Goal: Task Accomplishment & Management: Complete application form

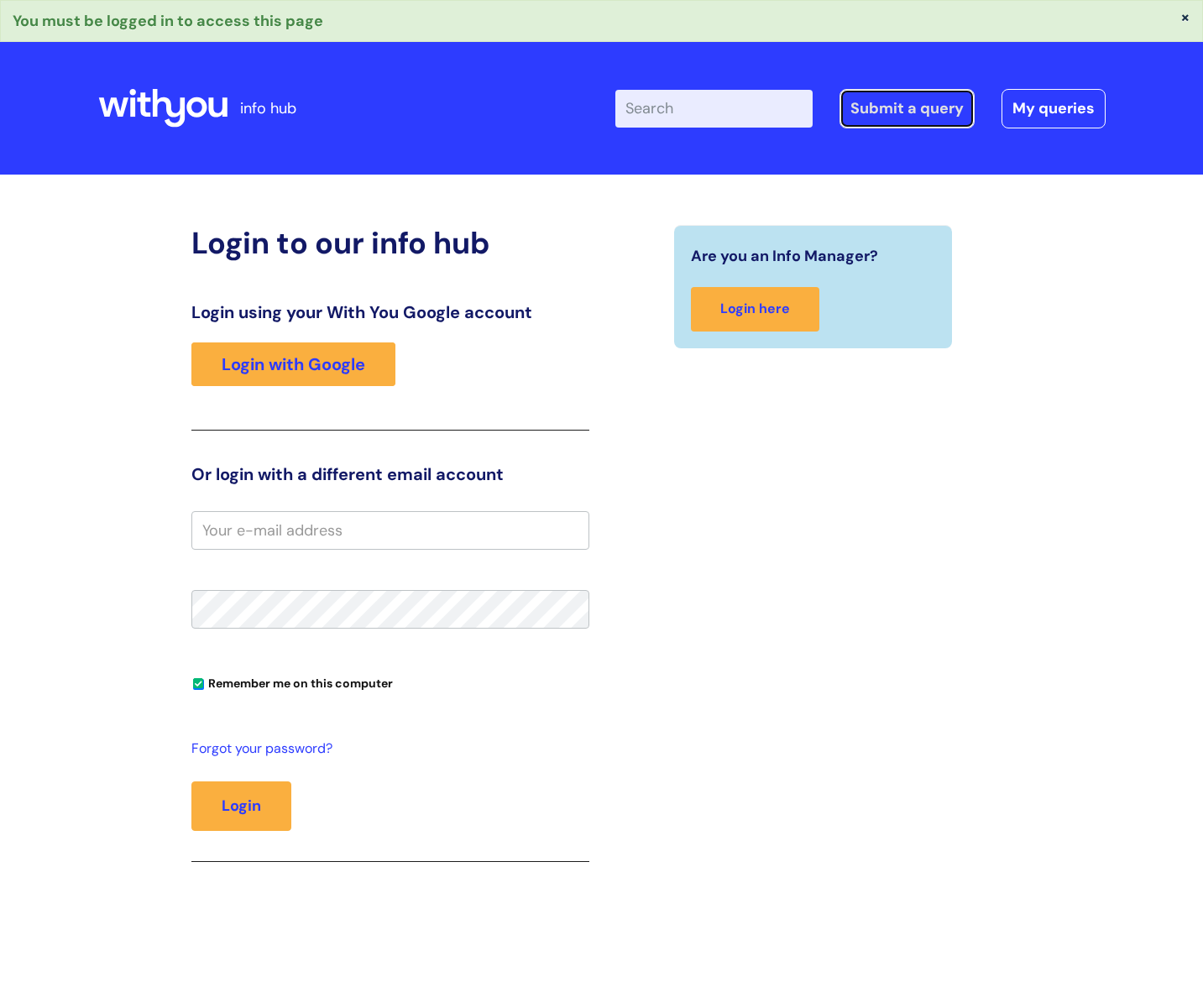
click at [868, 107] on link "Submit a query" at bounding box center [907, 108] width 135 height 39
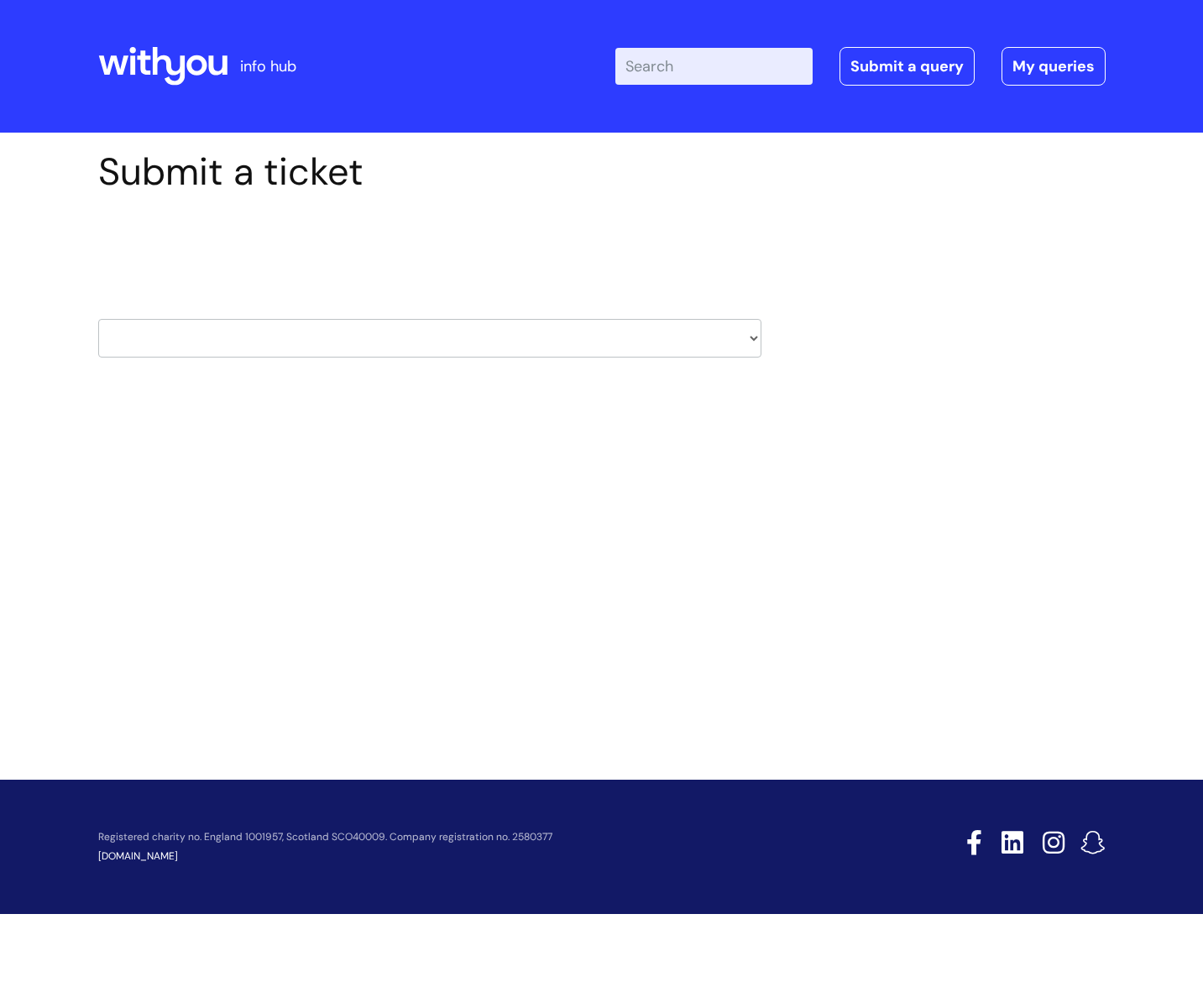
click at [710, 340] on select "HR / People IT and Support Clinical Drug Alerts Finance Accounts Data Support T…" at bounding box center [429, 338] width 663 height 39
select select "internal_communications"
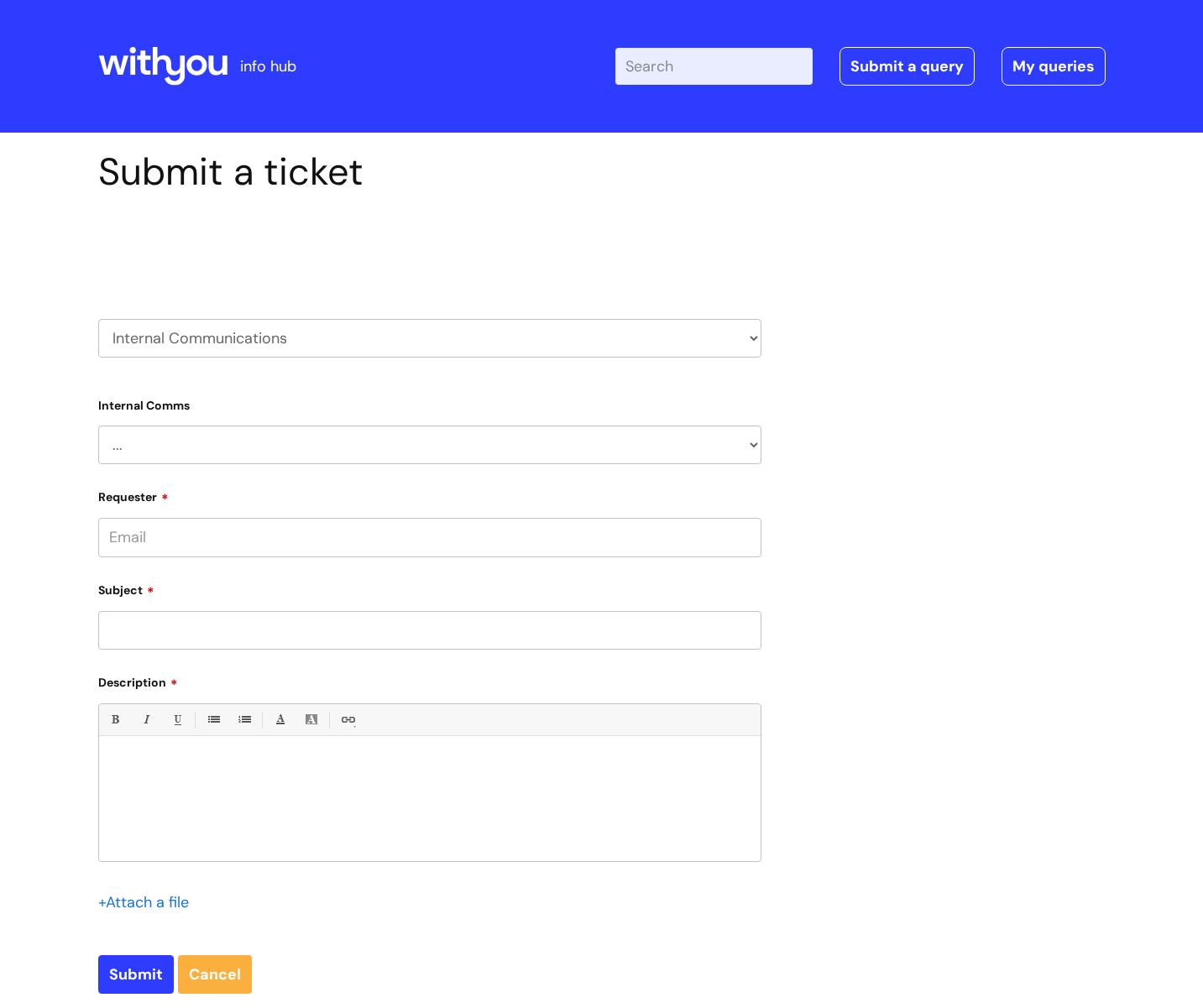
click at [303, 438] on select "... Internal Communication Staff and Volunteer awards Info hub WithYou Weekly e…" at bounding box center [429, 445] width 663 height 39
click at [442, 344] on select "HR / People IT and Support Clinical Drug Alerts Finance Accounts Data Support T…" at bounding box center [429, 338] width 663 height 39
click at [567, 432] on select "... Internal Communication Staff and Volunteer awards Info hub WithYou Weekly e…" at bounding box center [429, 445] width 663 height 39
select select "Internal Communication"
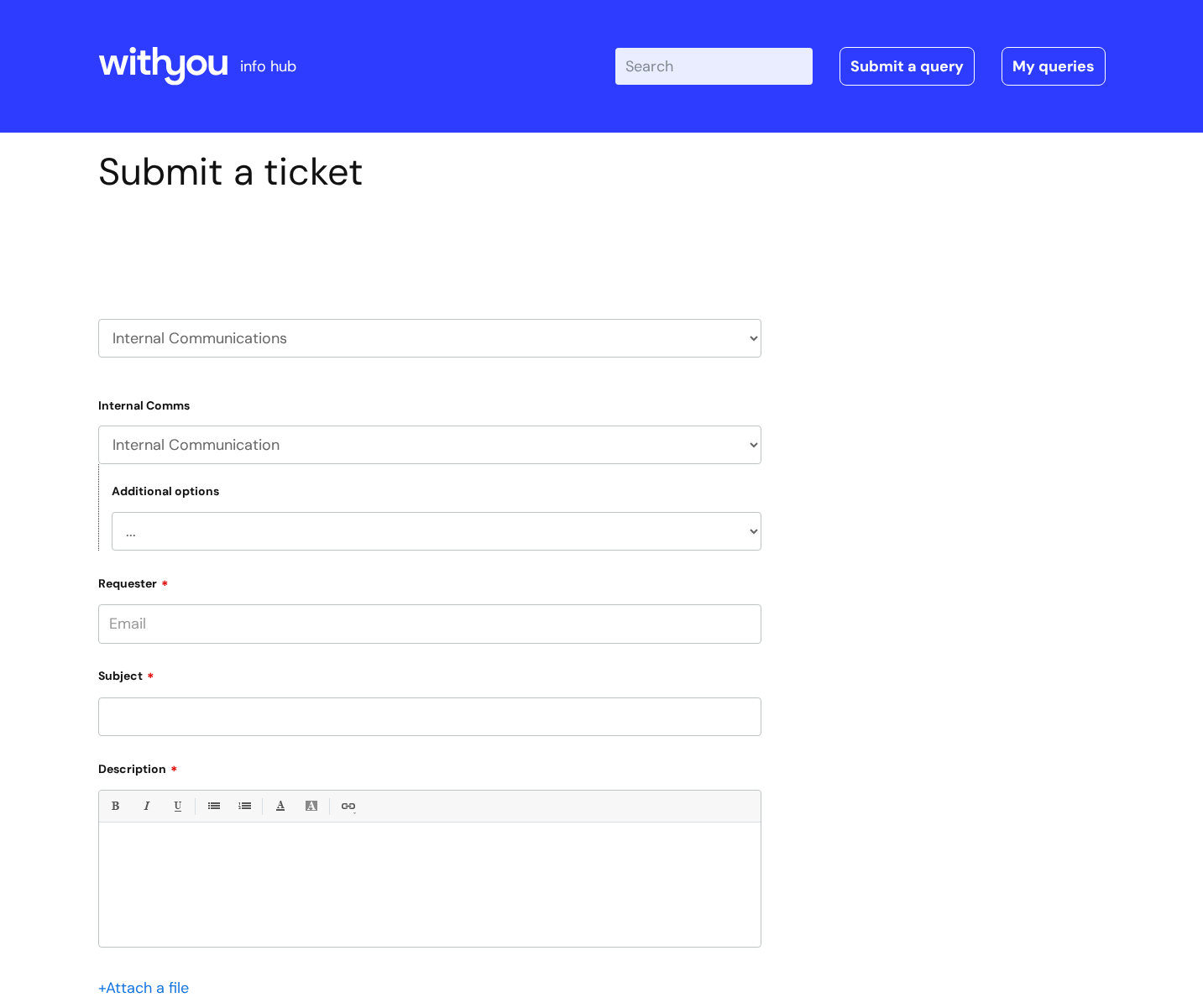
click at [489, 526] on select "... Projects or activities that need staff engagement and communication Communi…" at bounding box center [436, 531] width 649 height 39
click at [191, 616] on input "Requester" at bounding box center [429, 623] width 663 height 39
type input "lorraine.maden@wearewithyou.org.uk"
click at [153, 720] on input "Subject" at bounding box center [429, 717] width 663 height 39
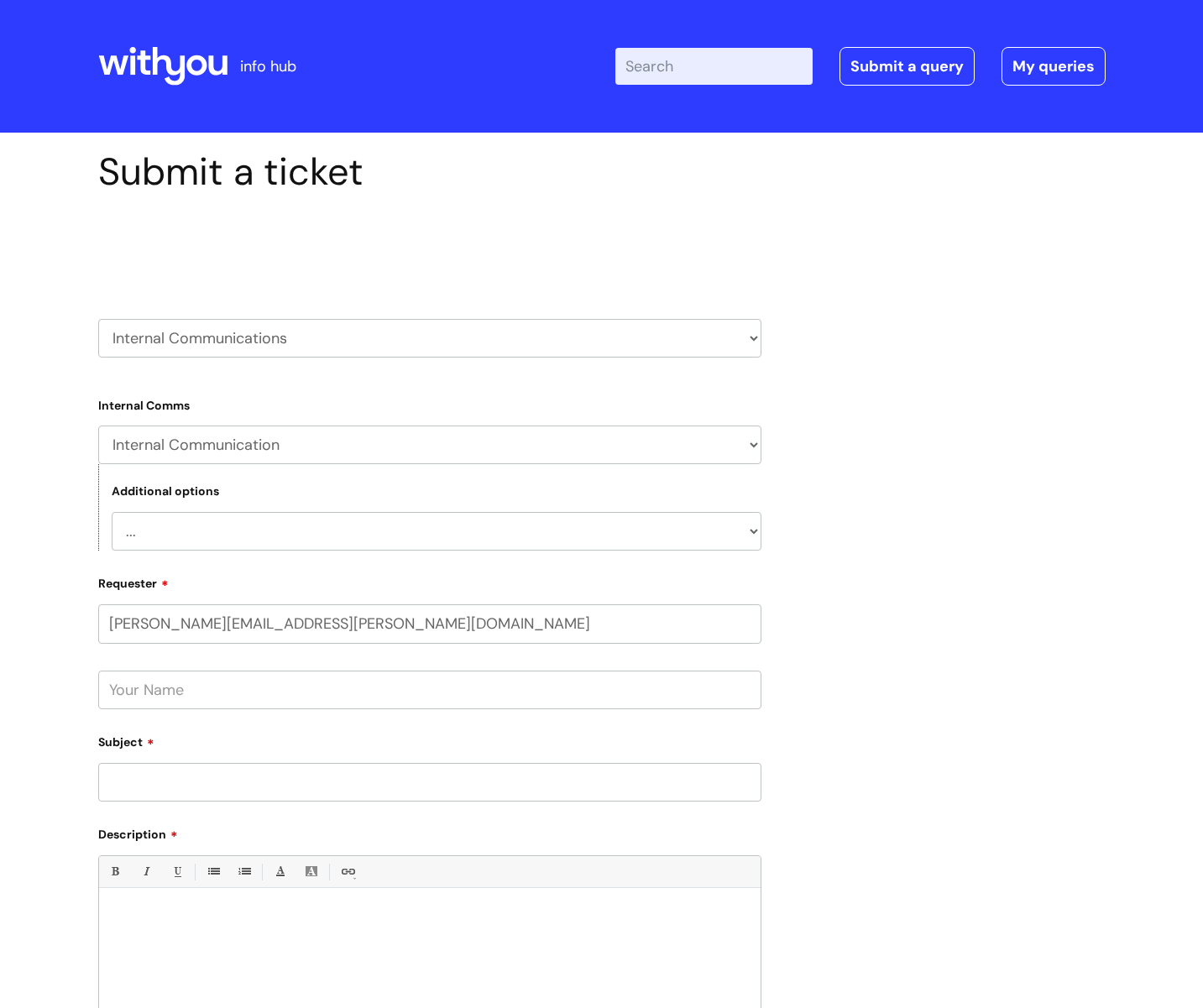
click at [302, 697] on input "text" at bounding box center [429, 690] width 663 height 39
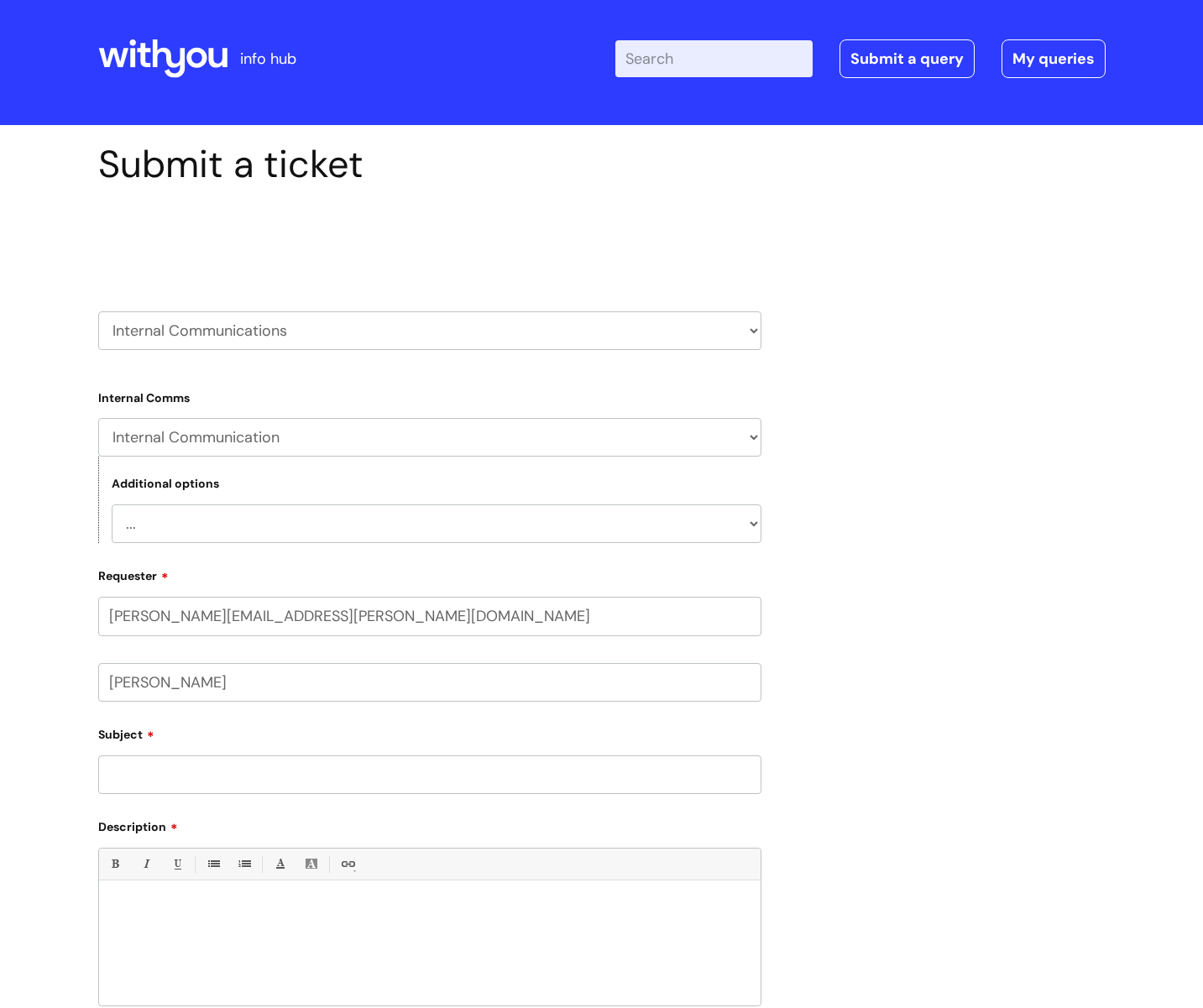
type input "Lorraine Maden"
click at [220, 770] on input "Subject" at bounding box center [429, 775] width 663 height 39
paste input "National Prescribing Admin Leads"
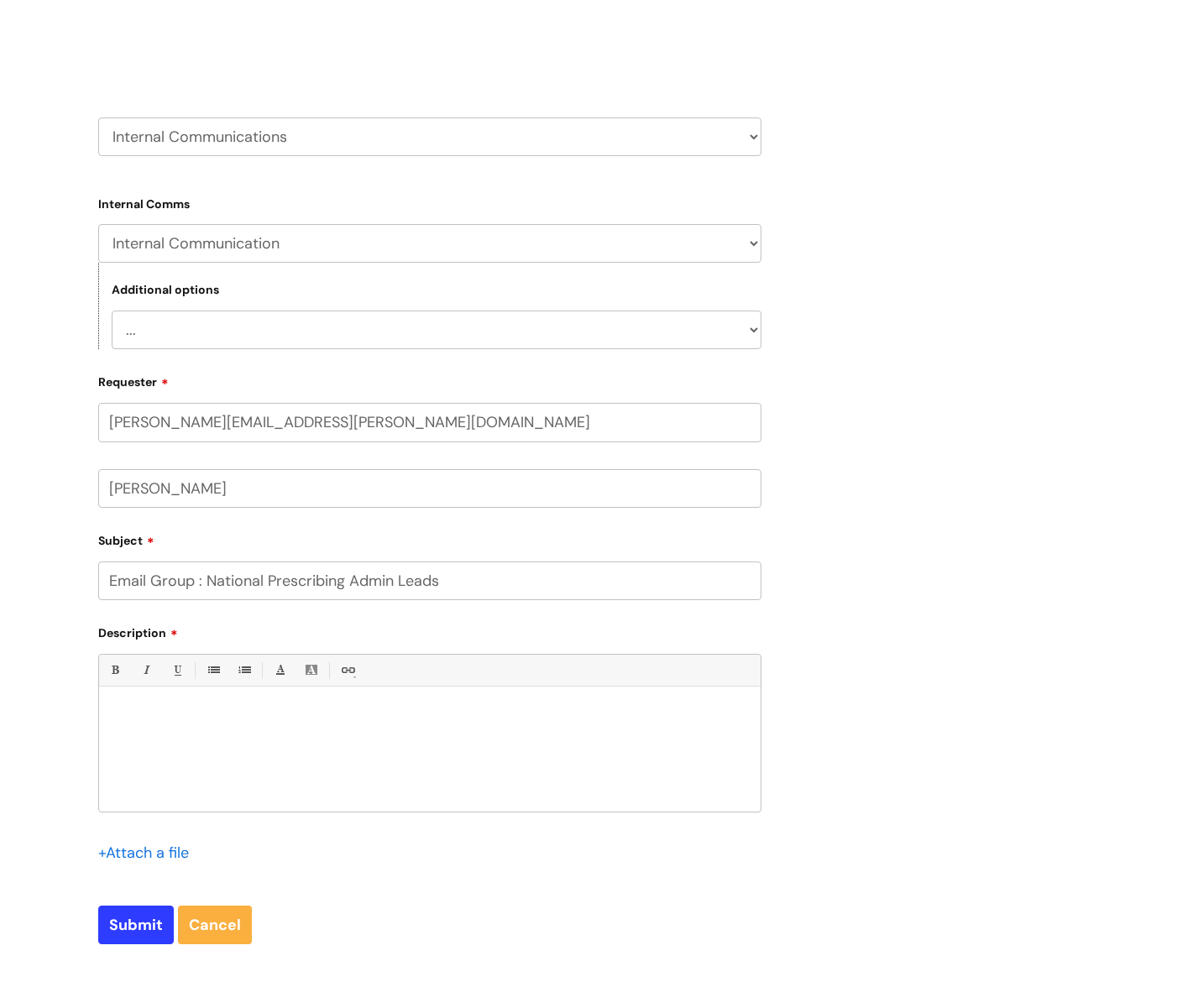
scroll to position [204, 0]
type input "Email Group : National Prescribing Admin Leads"
click at [387, 705] on div at bounding box center [429, 751] width 661 height 116
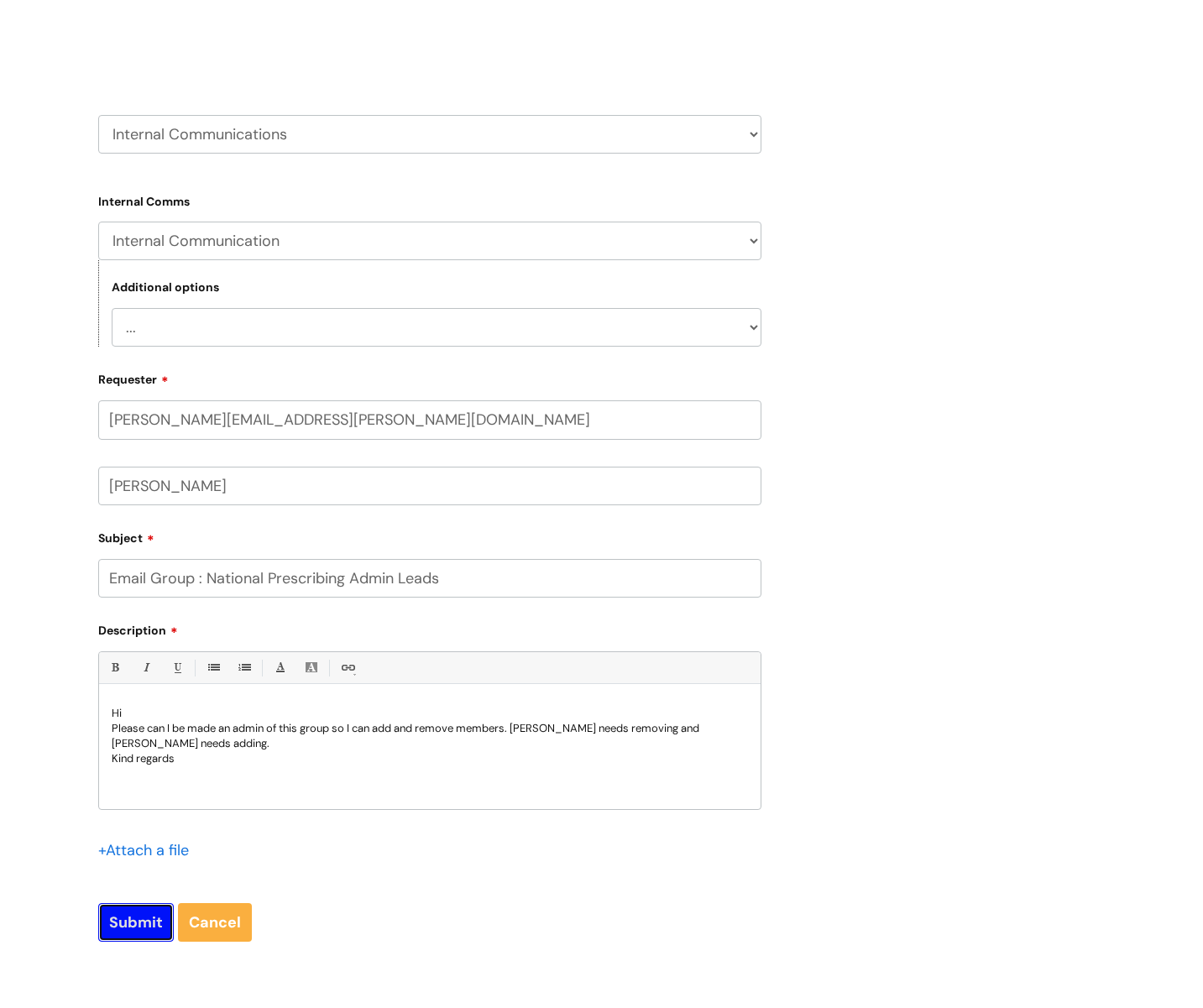
click at [133, 907] on input "Submit" at bounding box center [136, 922] width 76 height 39
type input "Please Wait..."
